Goal: Navigation & Orientation: Find specific page/section

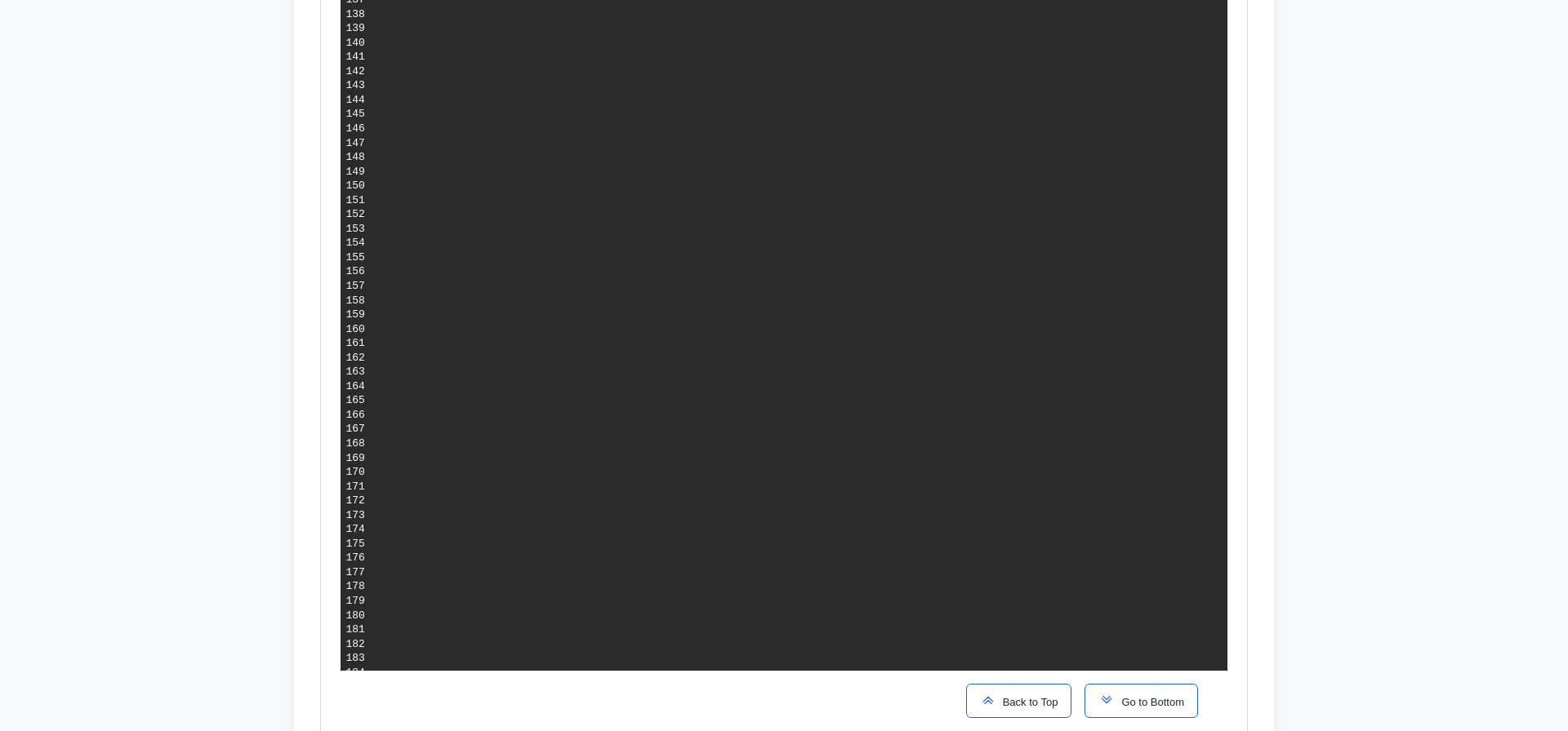
click at [1155, 693] on button "Go to Bottom" at bounding box center [1141, 701] width 113 height 34
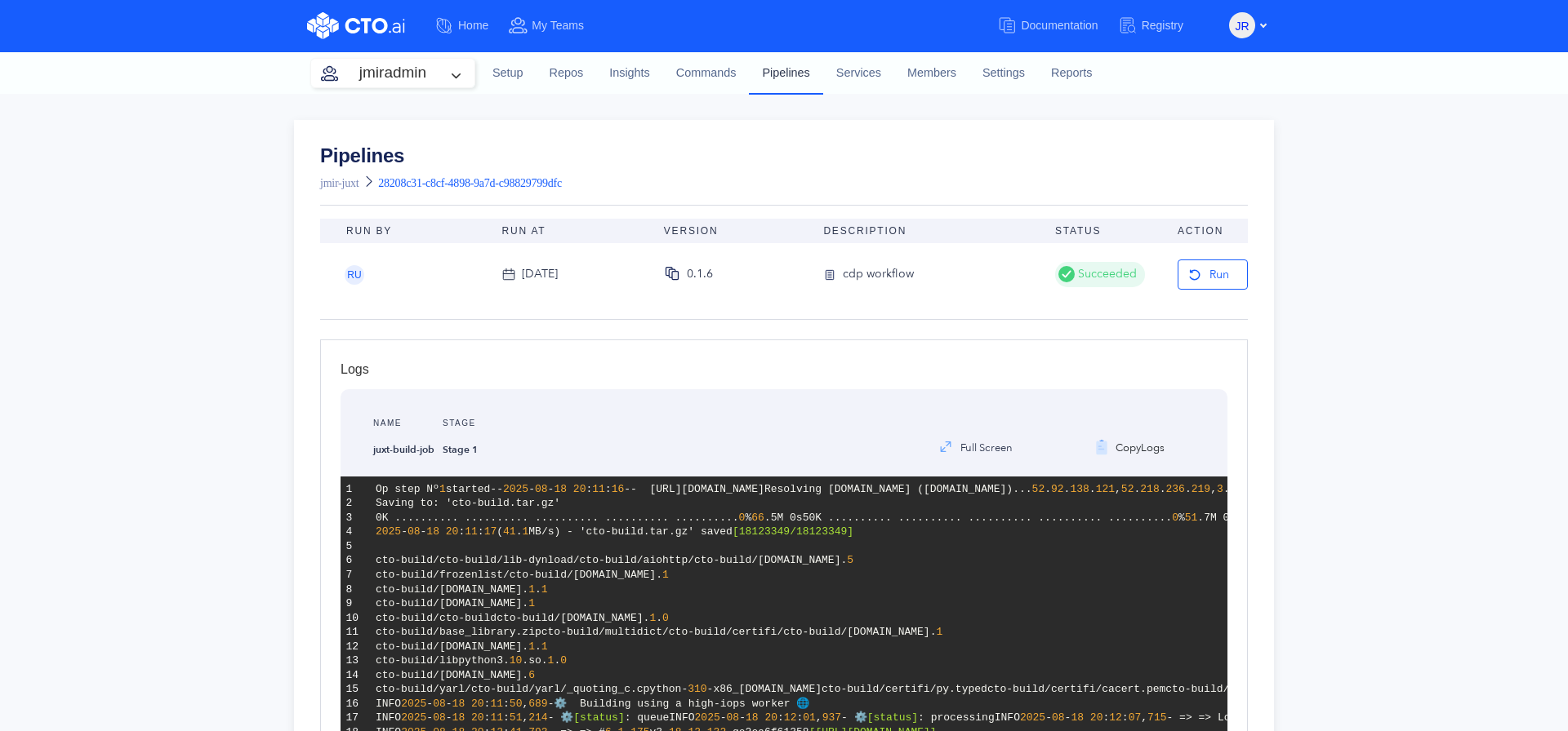
click at [790, 72] on link "Pipelines" at bounding box center [786, 73] width 74 height 42
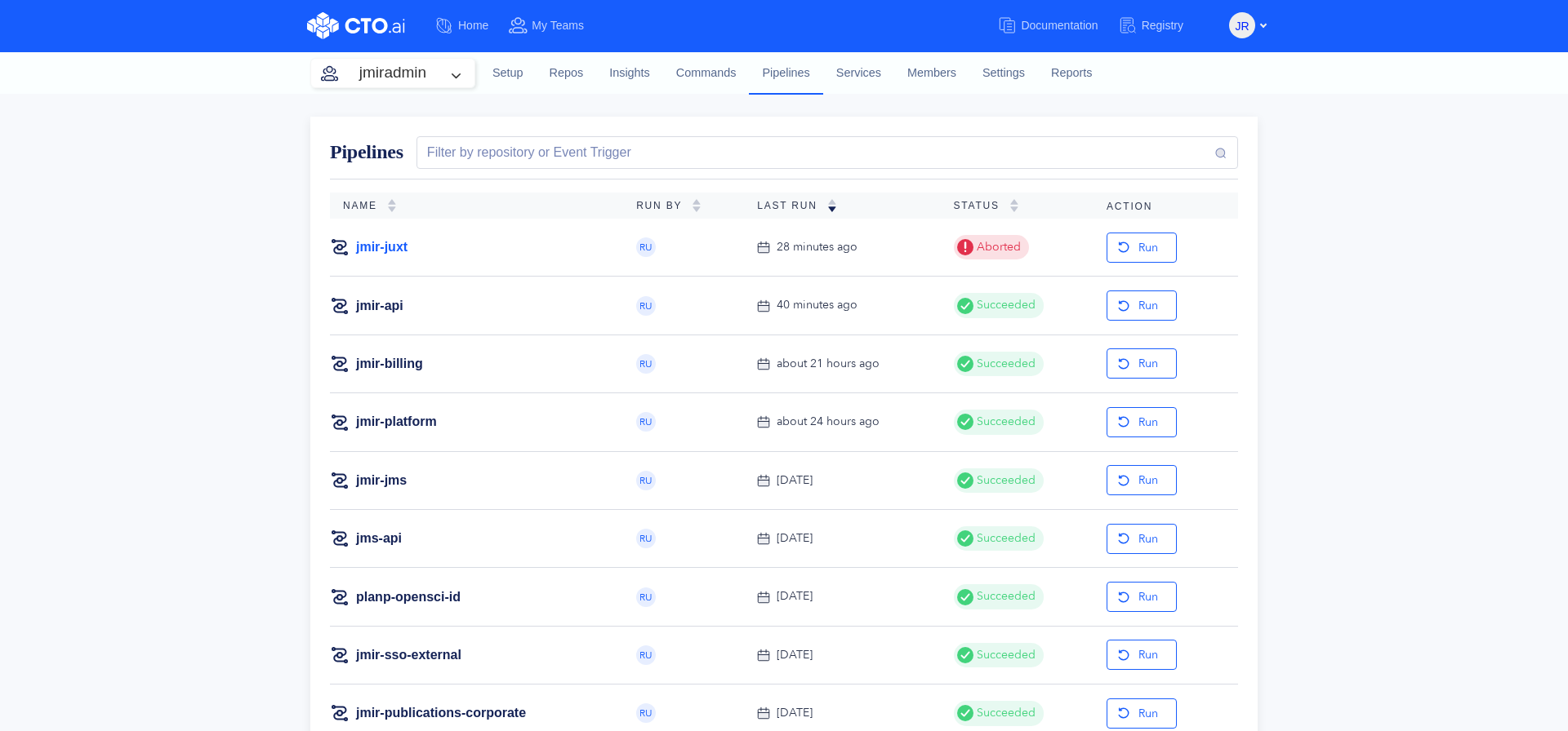
click at [375, 247] on link "jmir-juxt" at bounding box center [382, 247] width 52 height 18
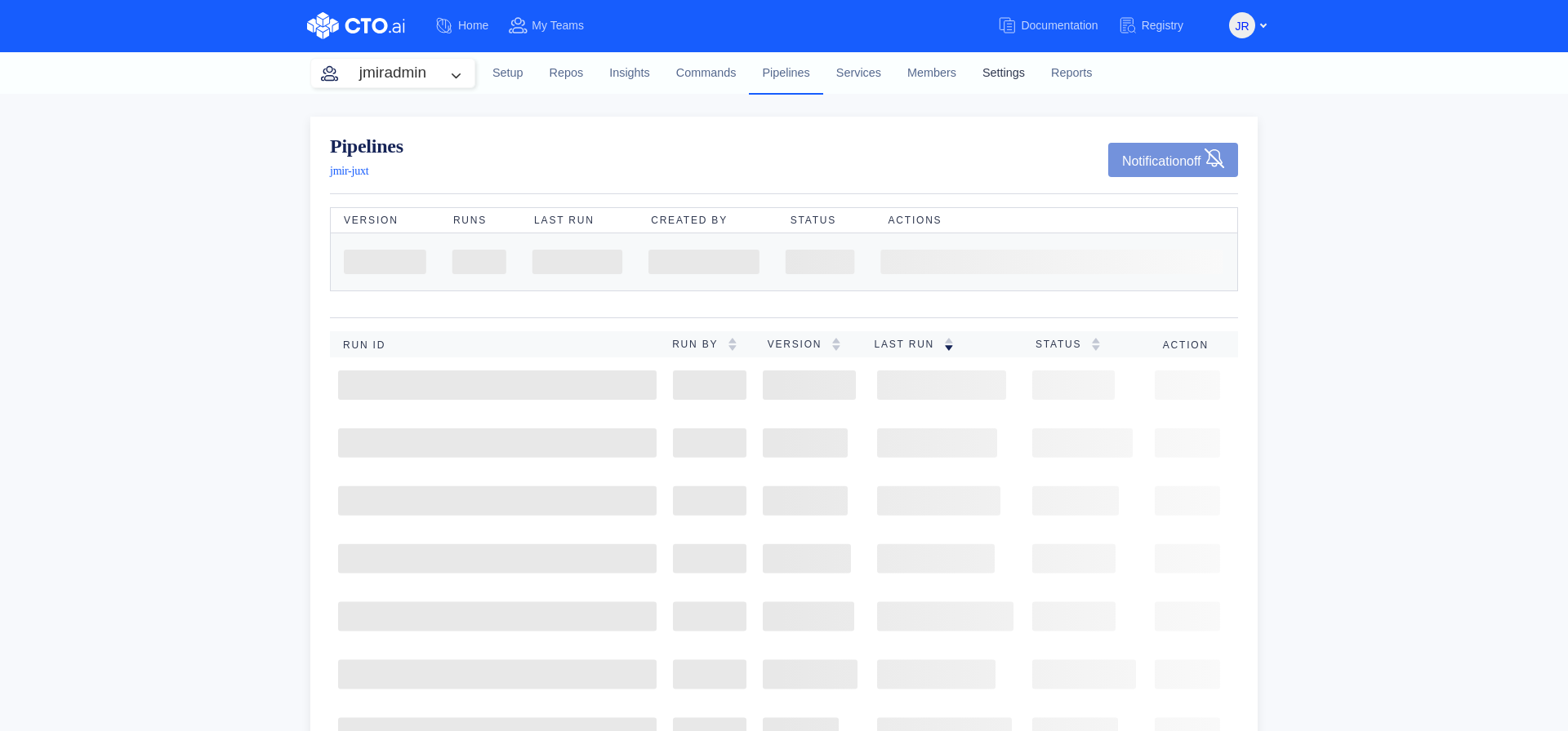
click at [1006, 78] on link "Settings" at bounding box center [1004, 74] width 68 height 44
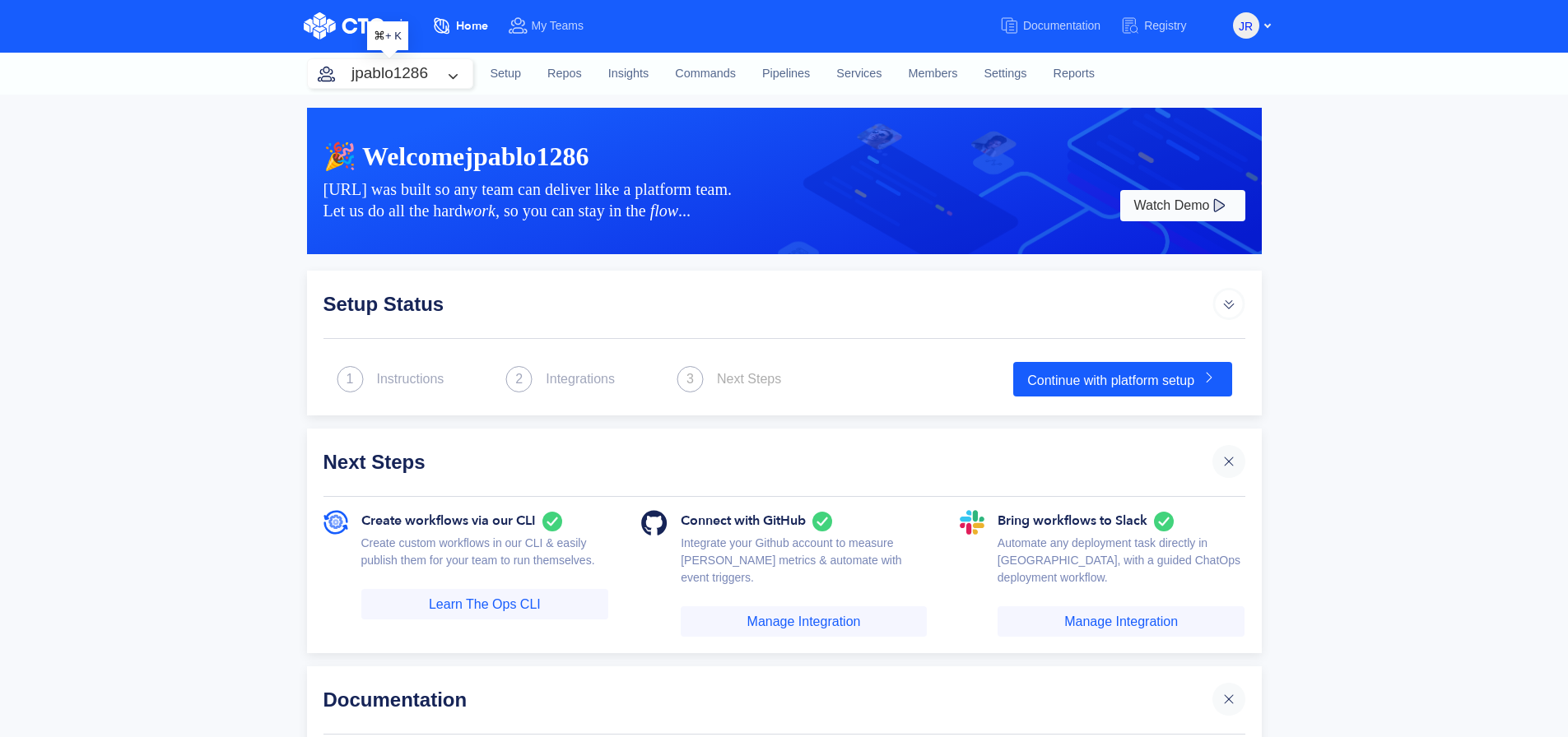
click at [448, 72] on button "jpablo1286" at bounding box center [389, 73] width 165 height 29
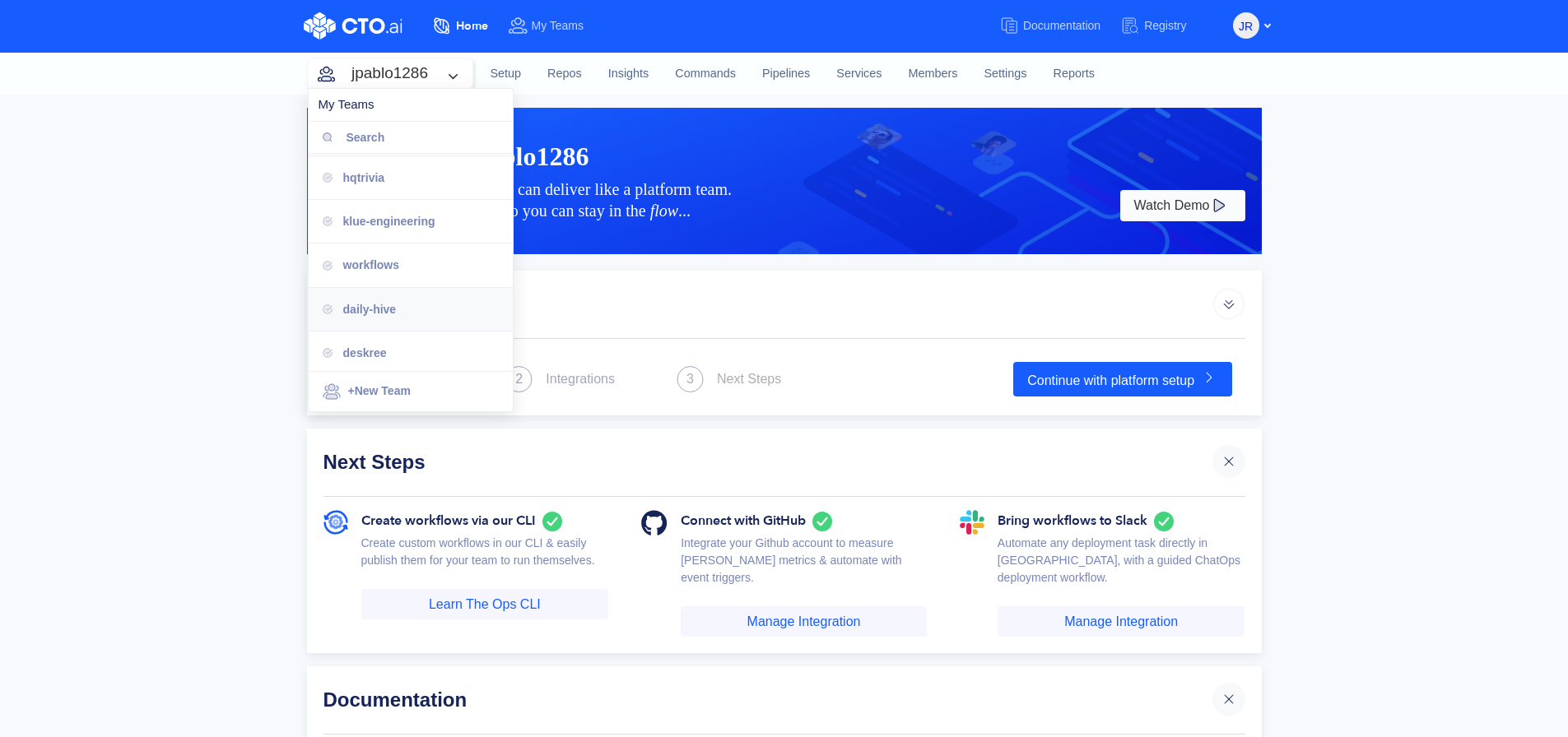
scroll to position [485, 0]
click at [440, 346] on div "jmiradmin" at bounding box center [421, 349] width 156 height 18
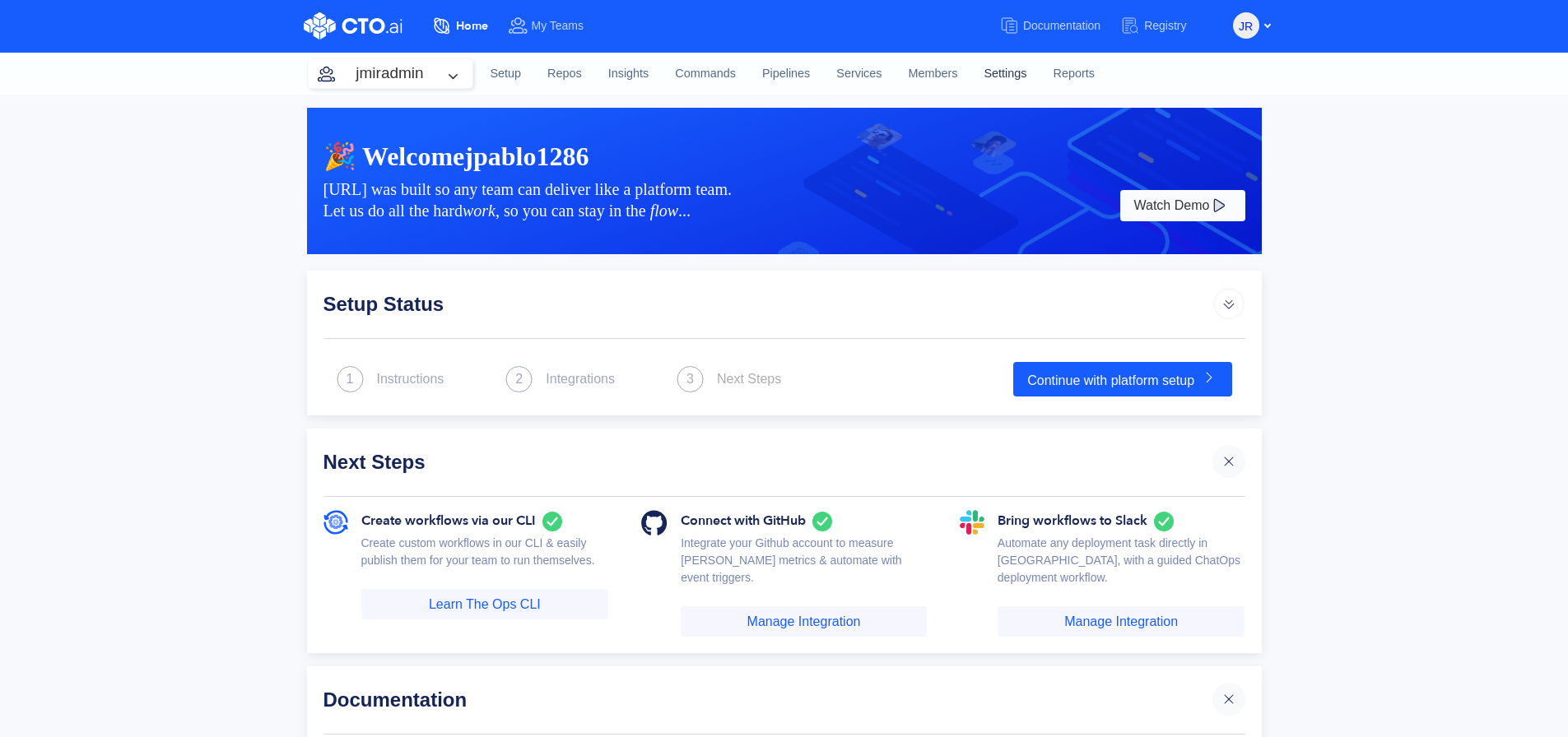
click at [997, 71] on link "Settings" at bounding box center [1005, 74] width 69 height 45
